Goal: Use online tool/utility

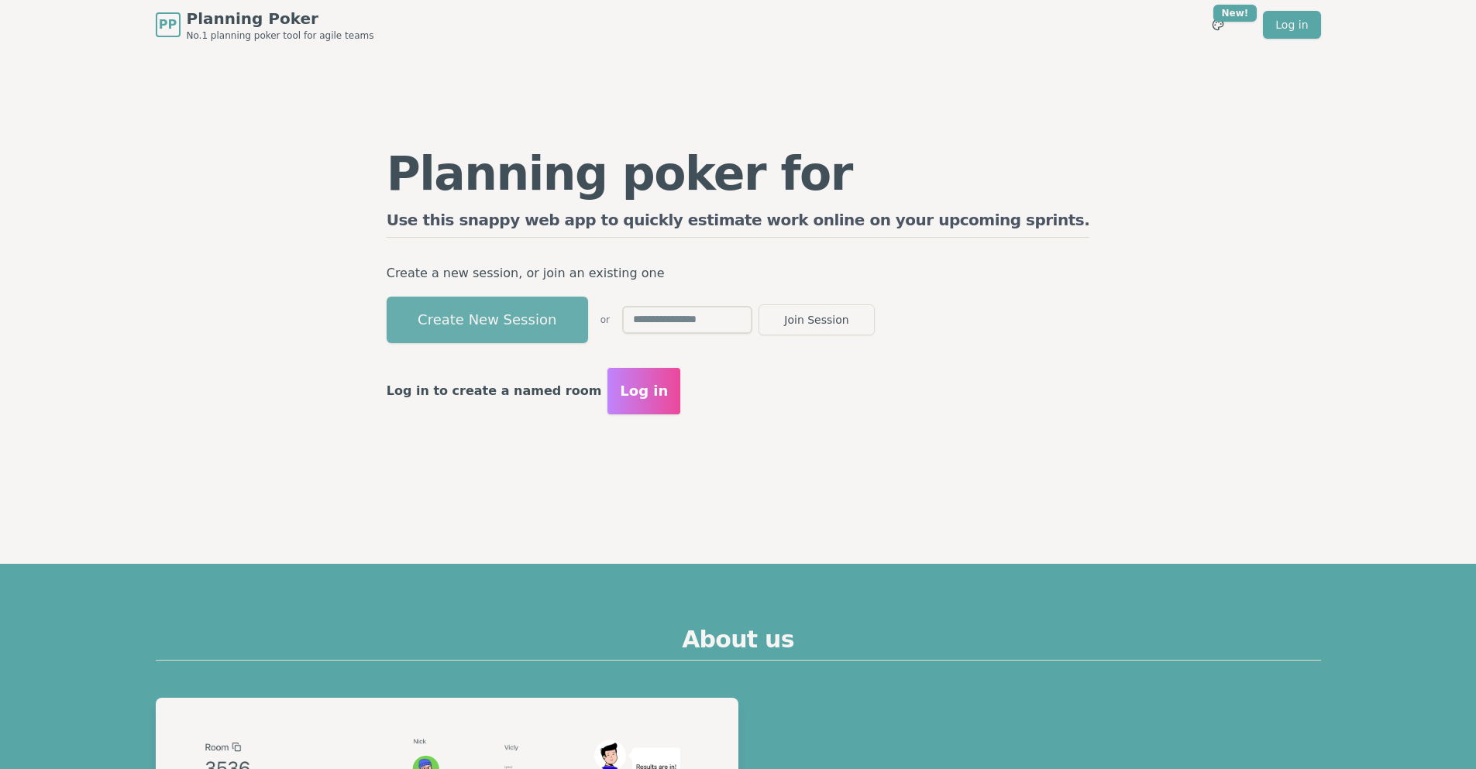
click at [556, 322] on button "Create New Session" at bounding box center [487, 320] width 201 height 46
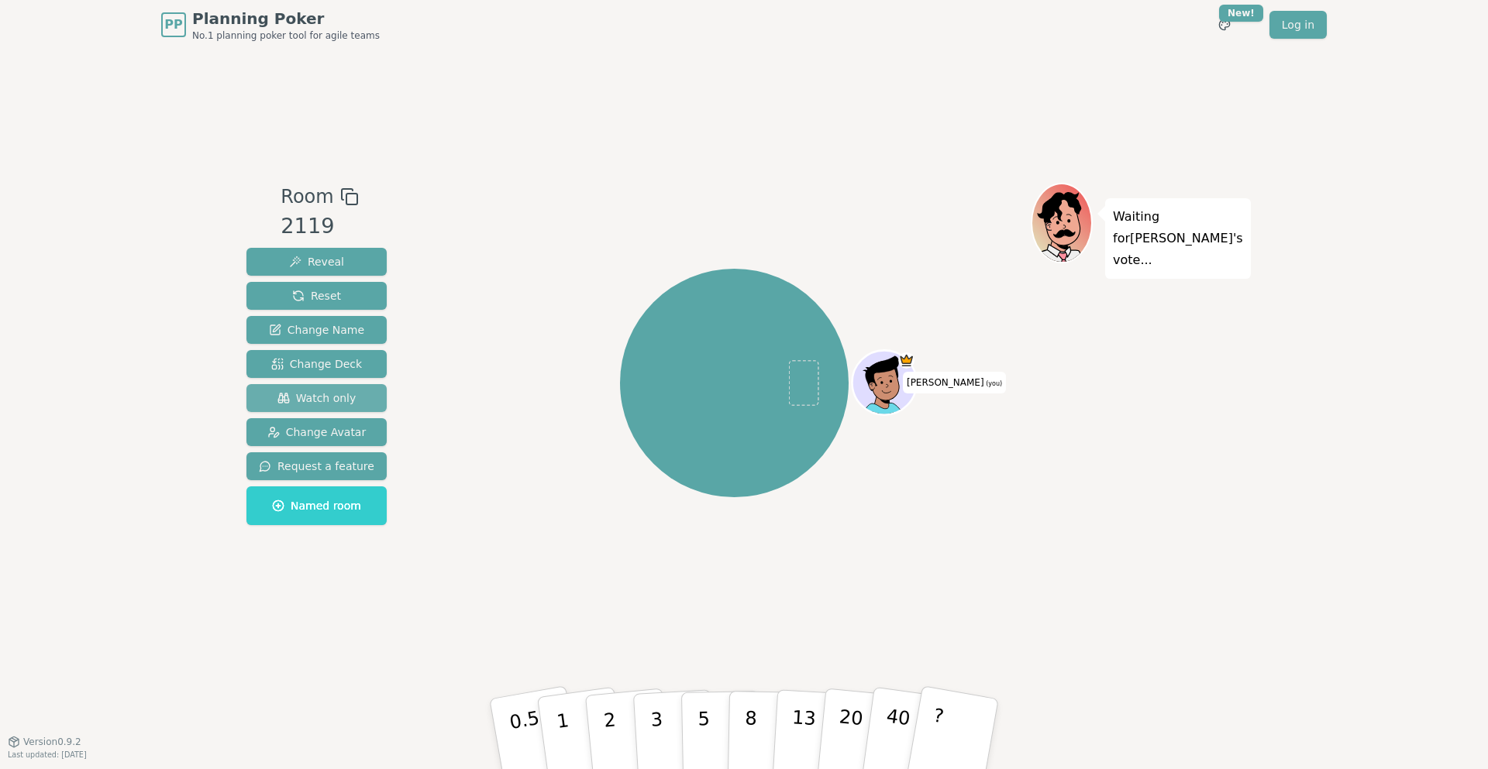
click at [325, 399] on span "Watch only" at bounding box center [316, 398] width 79 height 15
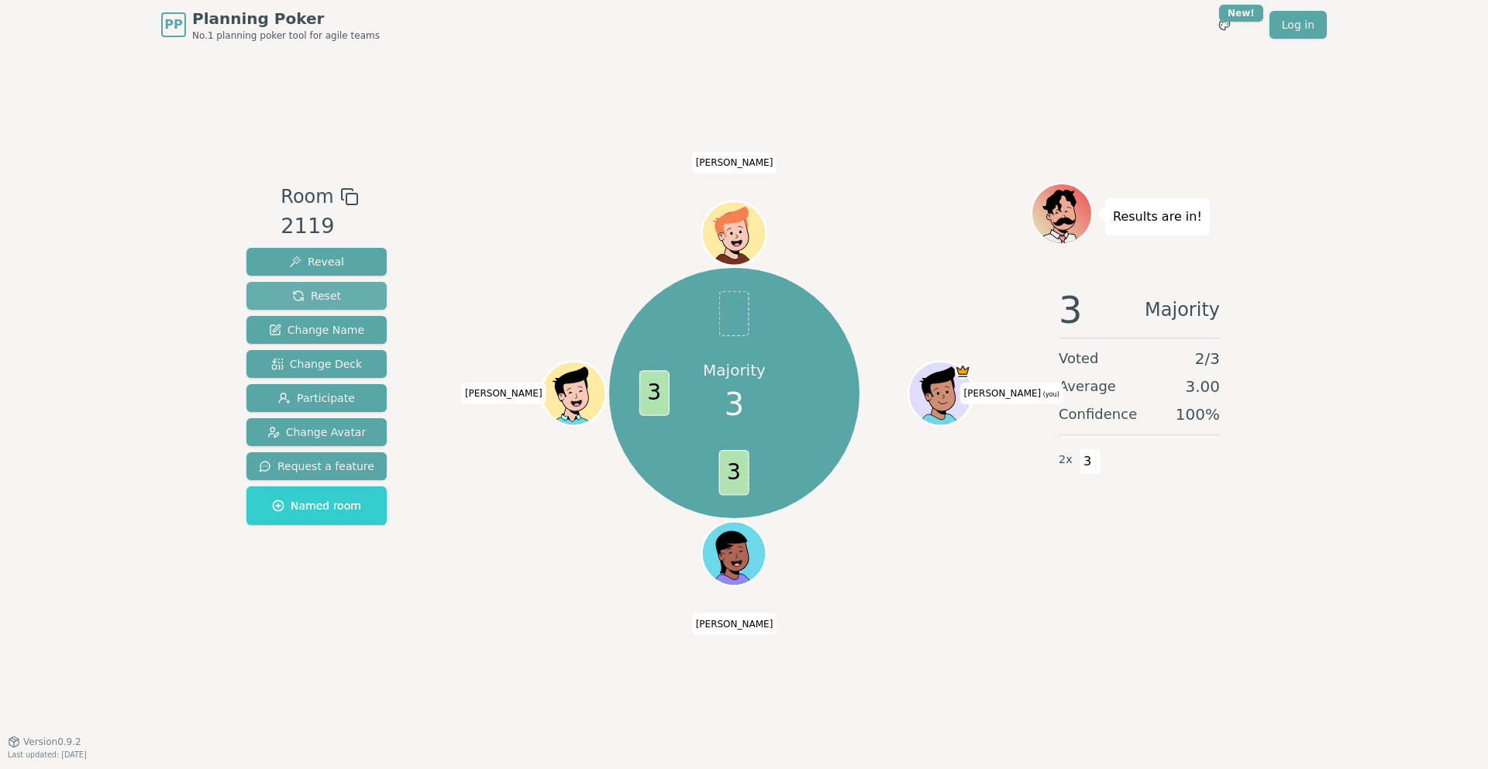
click at [332, 294] on span "Reset" at bounding box center [316, 295] width 49 height 15
click at [336, 298] on button "Reset" at bounding box center [316, 296] width 140 height 28
click at [321, 294] on span "Reset" at bounding box center [316, 295] width 49 height 15
click at [334, 298] on button "Reset" at bounding box center [316, 296] width 140 height 28
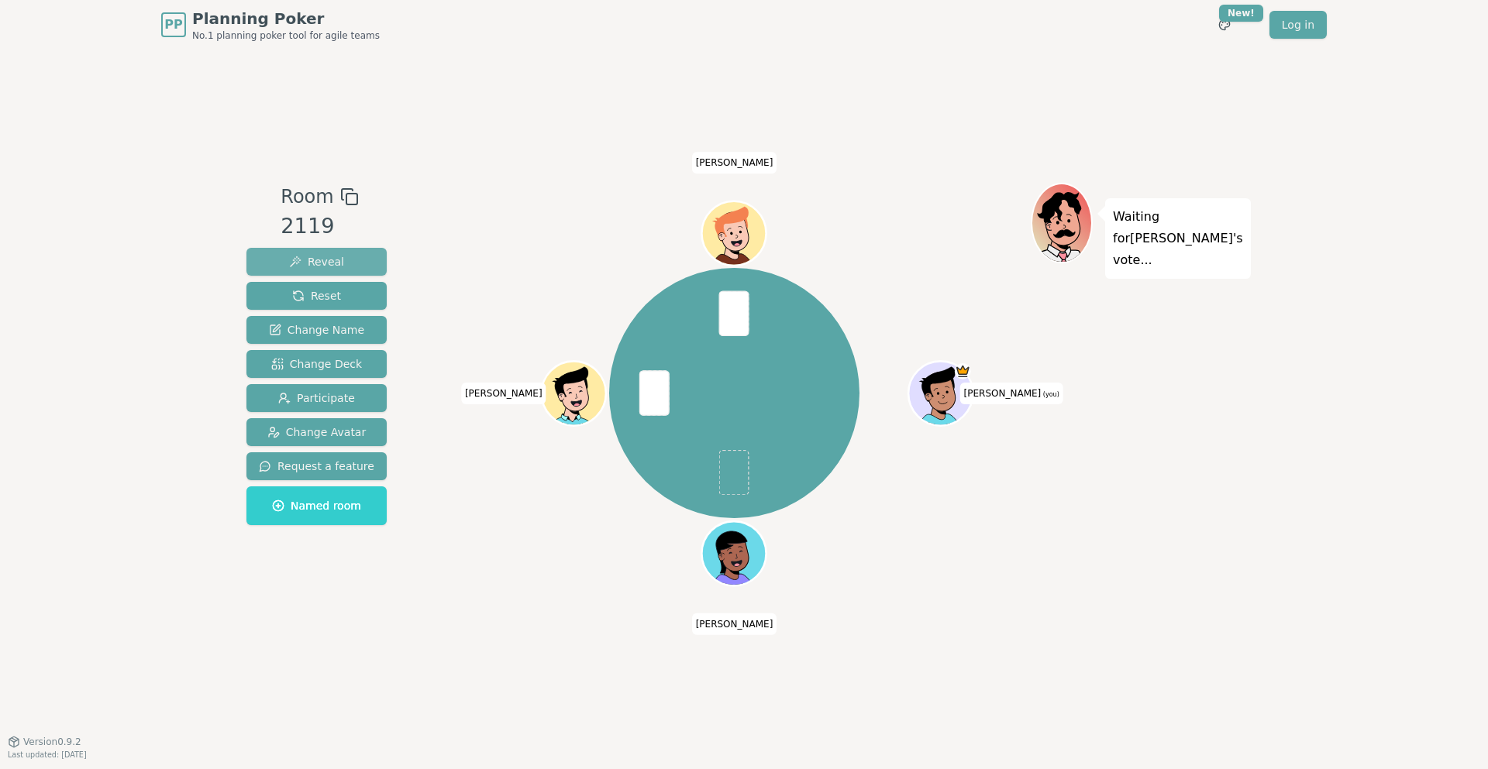
click at [310, 264] on span "Reveal" at bounding box center [316, 261] width 55 height 15
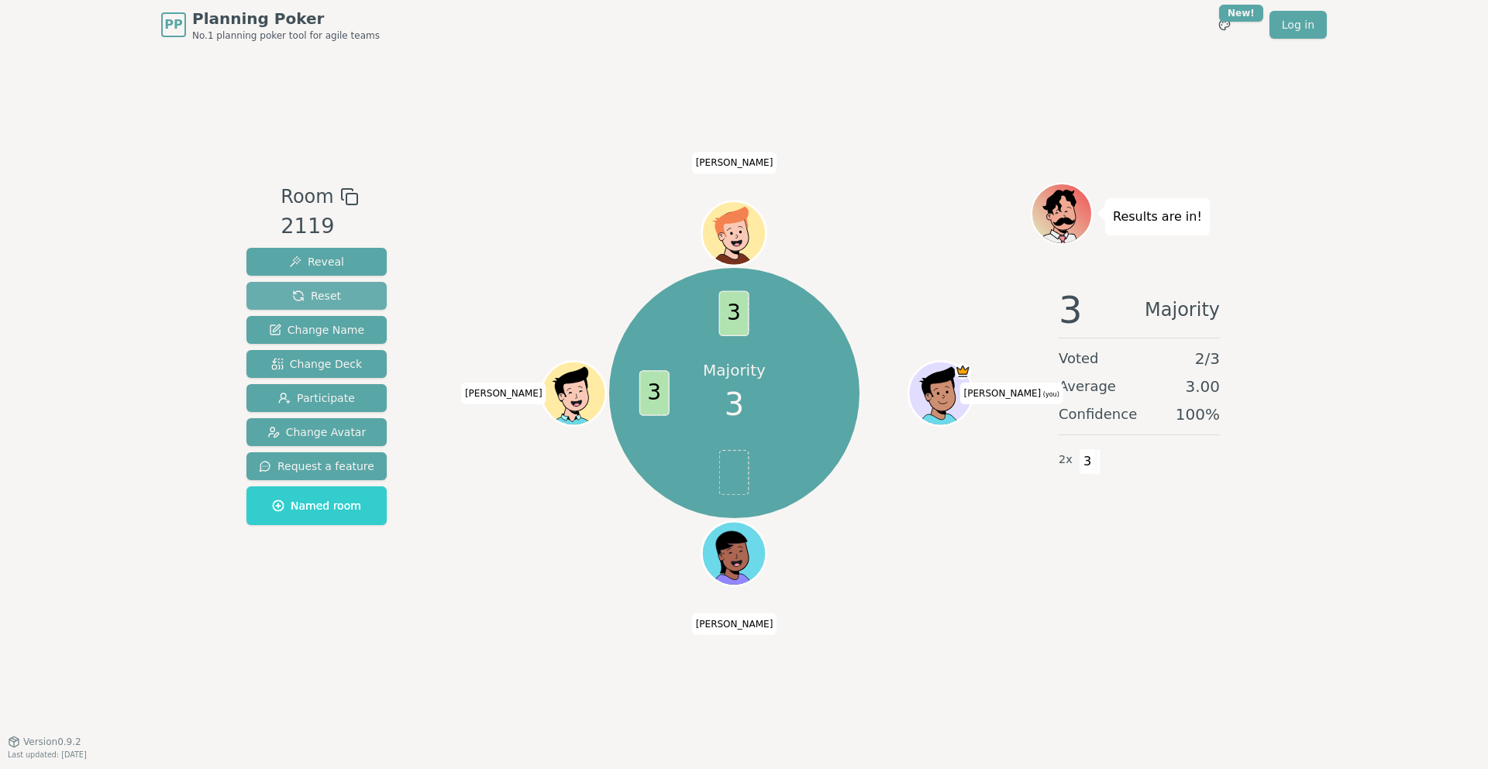
click at [353, 292] on button "Reset" at bounding box center [316, 296] width 140 height 28
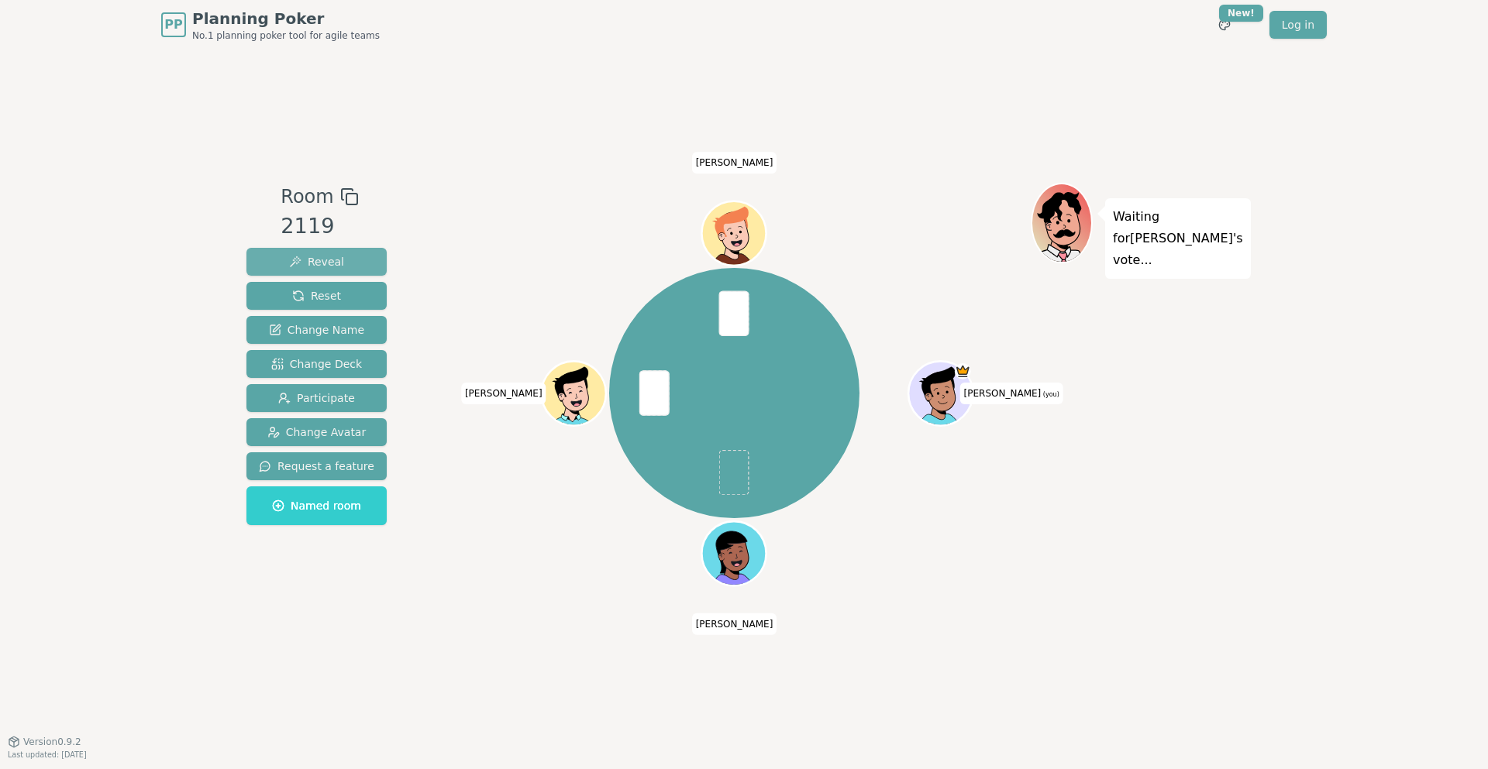
click at [334, 260] on span "Reveal" at bounding box center [316, 261] width 55 height 15
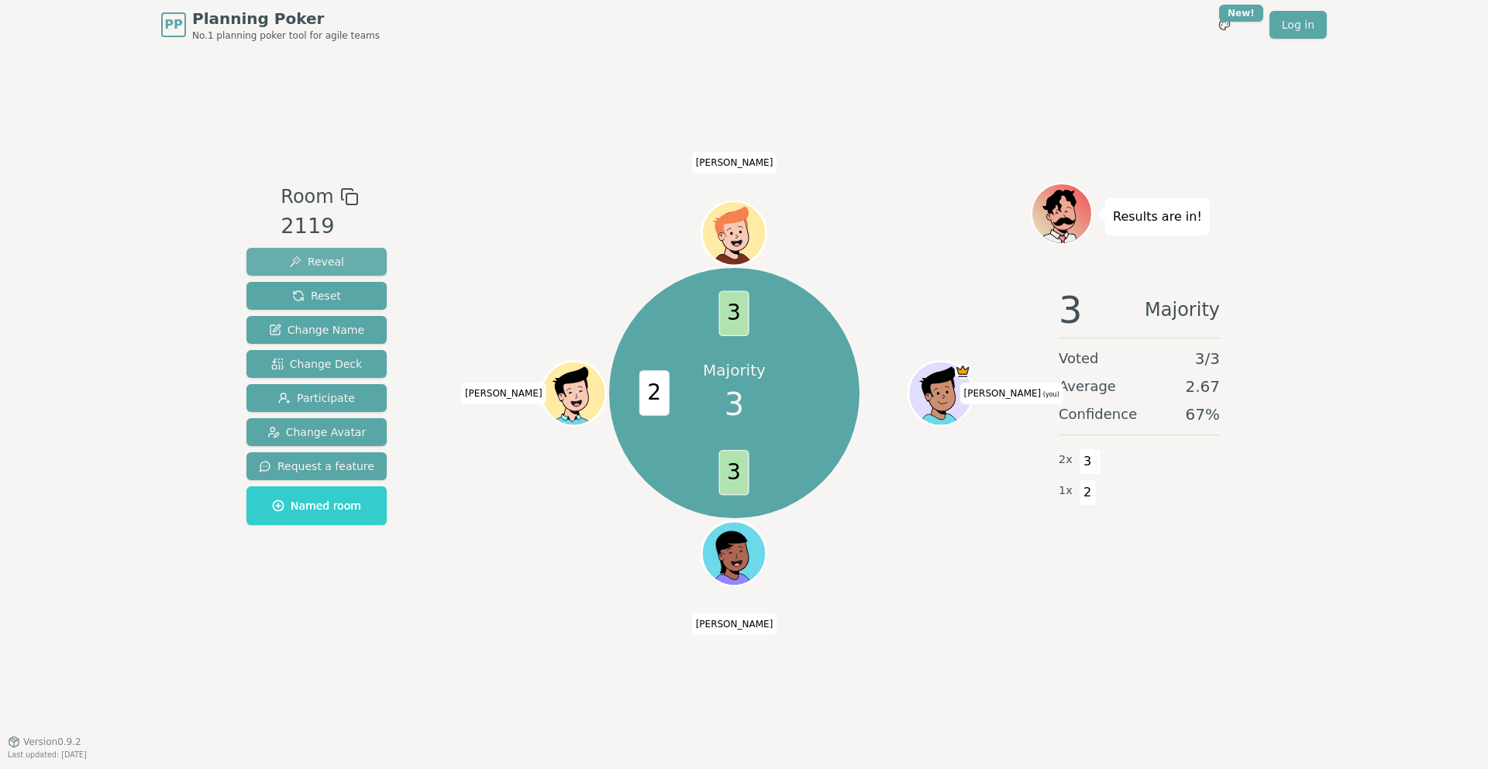
click at [332, 263] on span "Reveal" at bounding box center [316, 261] width 55 height 15
click at [339, 294] on button "Reset" at bounding box center [316, 296] width 140 height 28
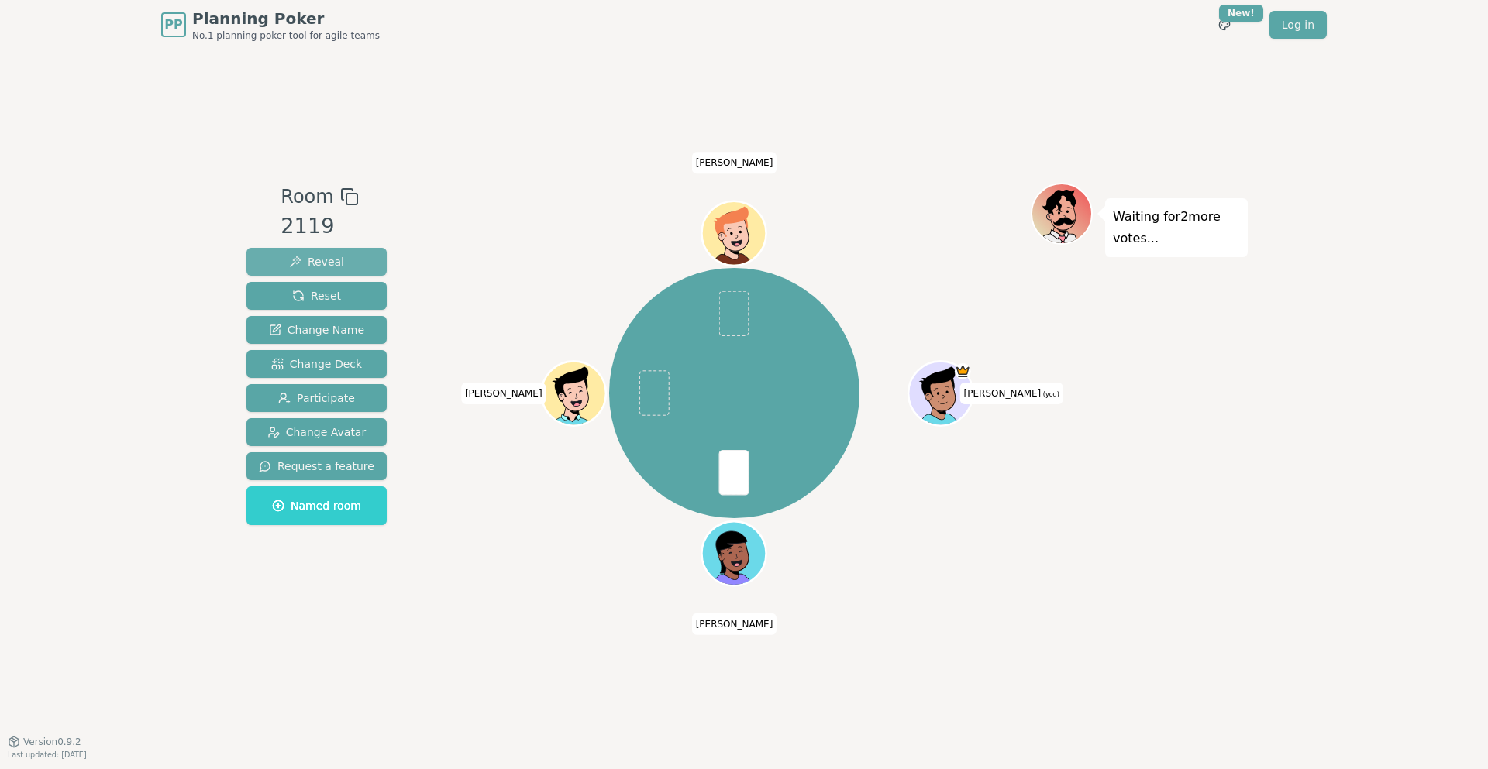
click at [318, 267] on span "Reveal" at bounding box center [316, 261] width 55 height 15
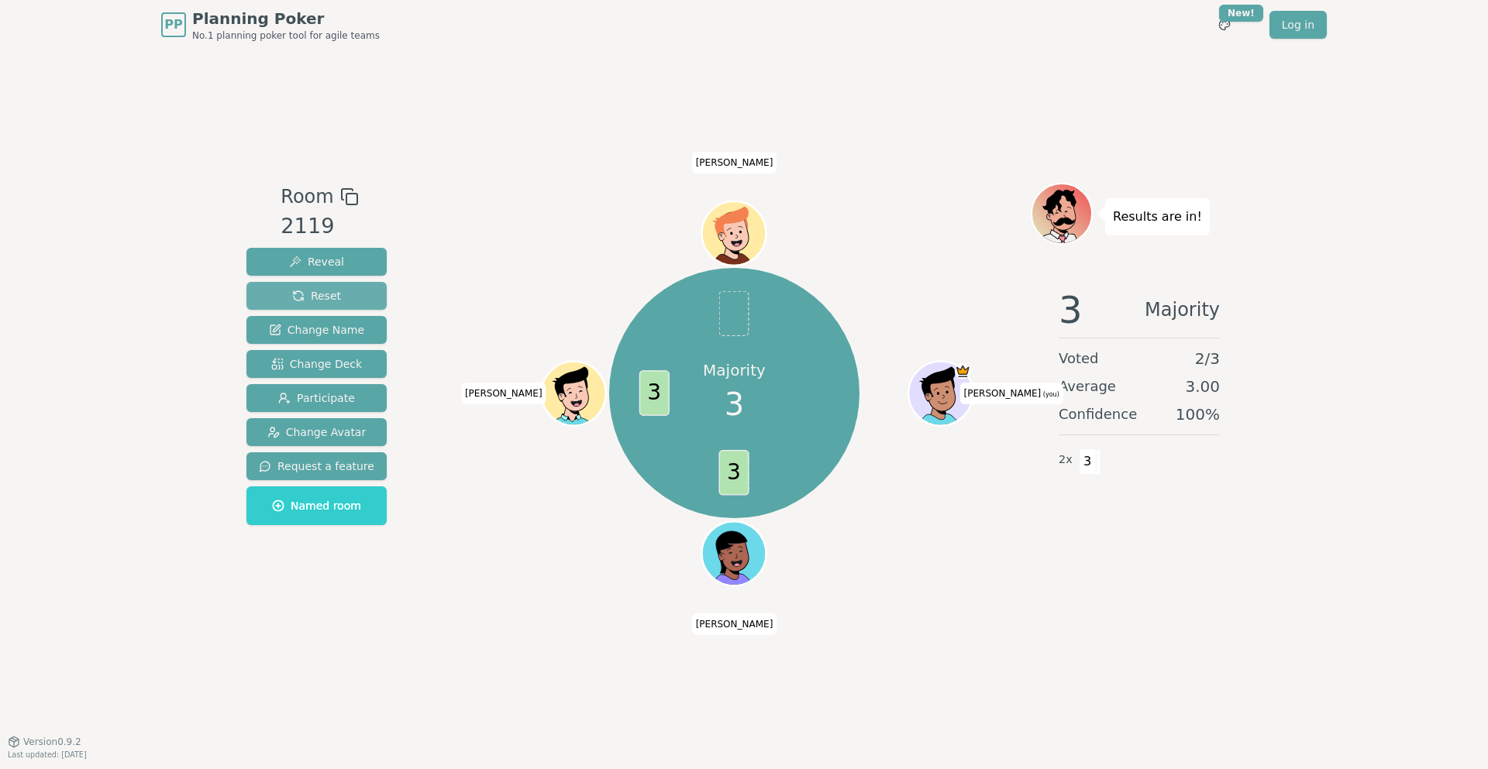
click at [331, 291] on span "Reset" at bounding box center [316, 295] width 49 height 15
click at [338, 257] on button "Reveal" at bounding box center [316, 262] width 140 height 28
